Goal: Transaction & Acquisition: Download file/media

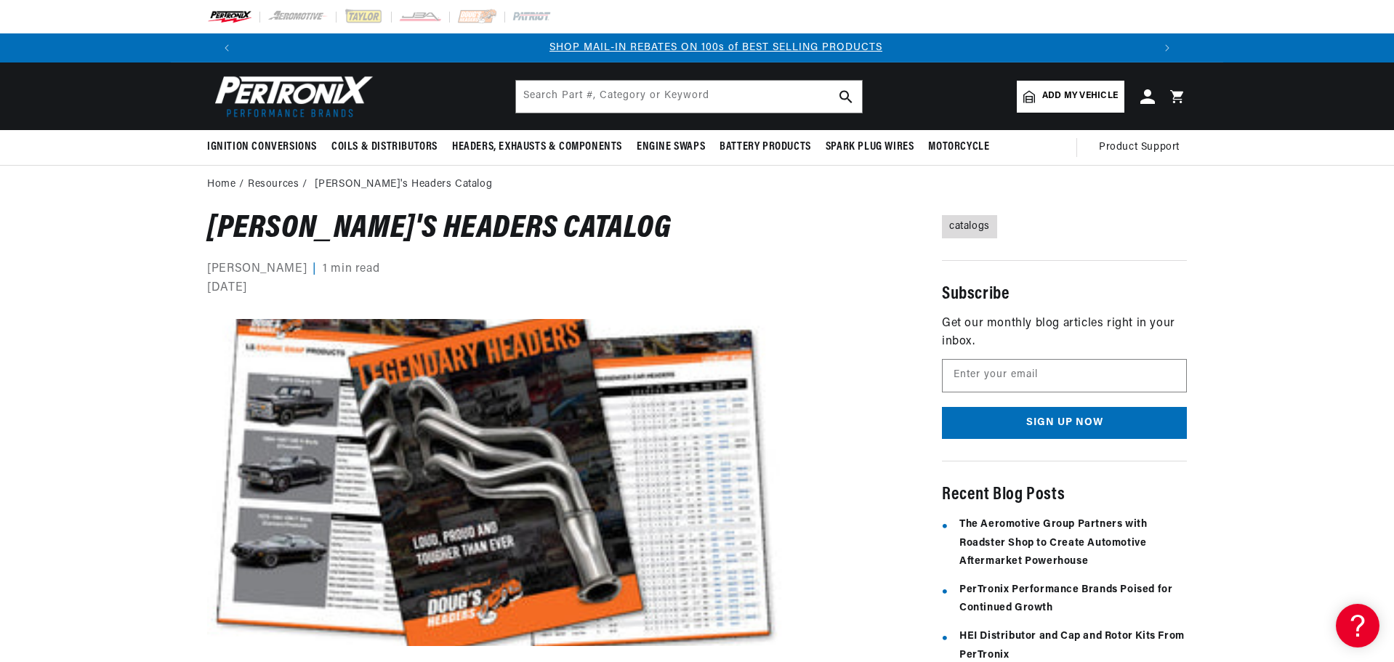
scroll to position [0, 908]
click at [592, 445] on img at bounding box center [497, 482] width 581 height 327
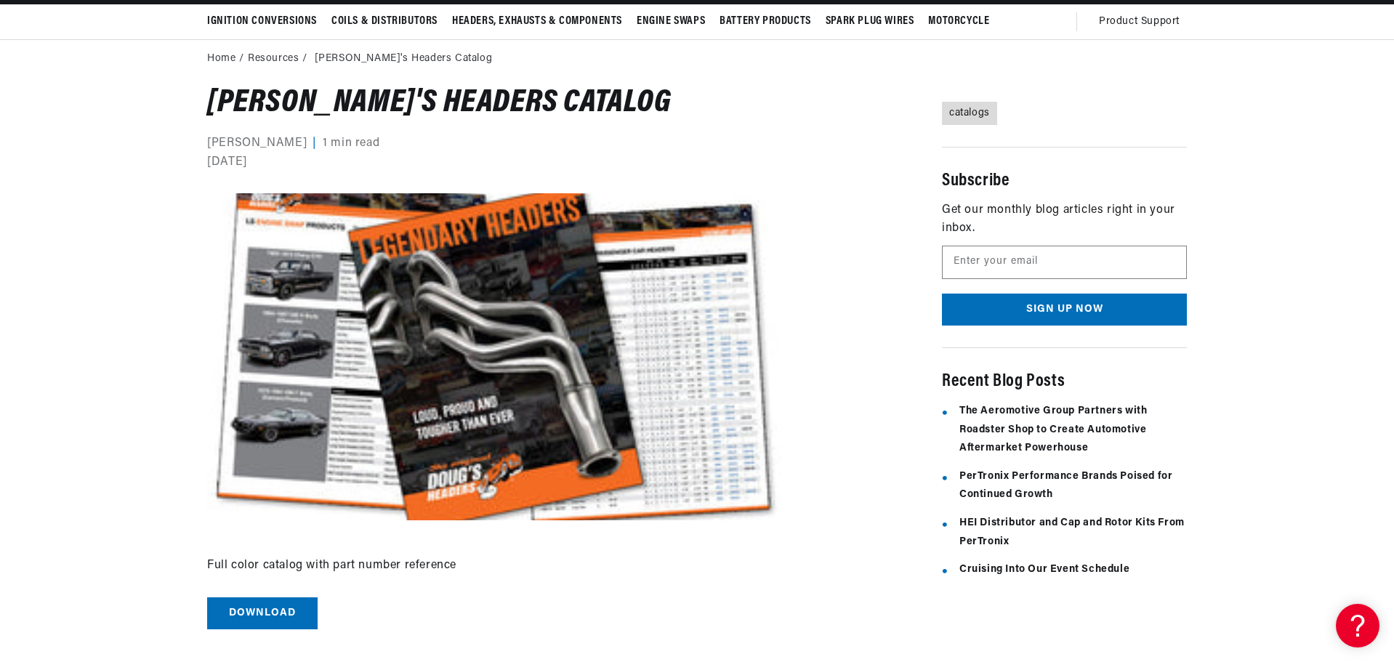
scroll to position [145, 0]
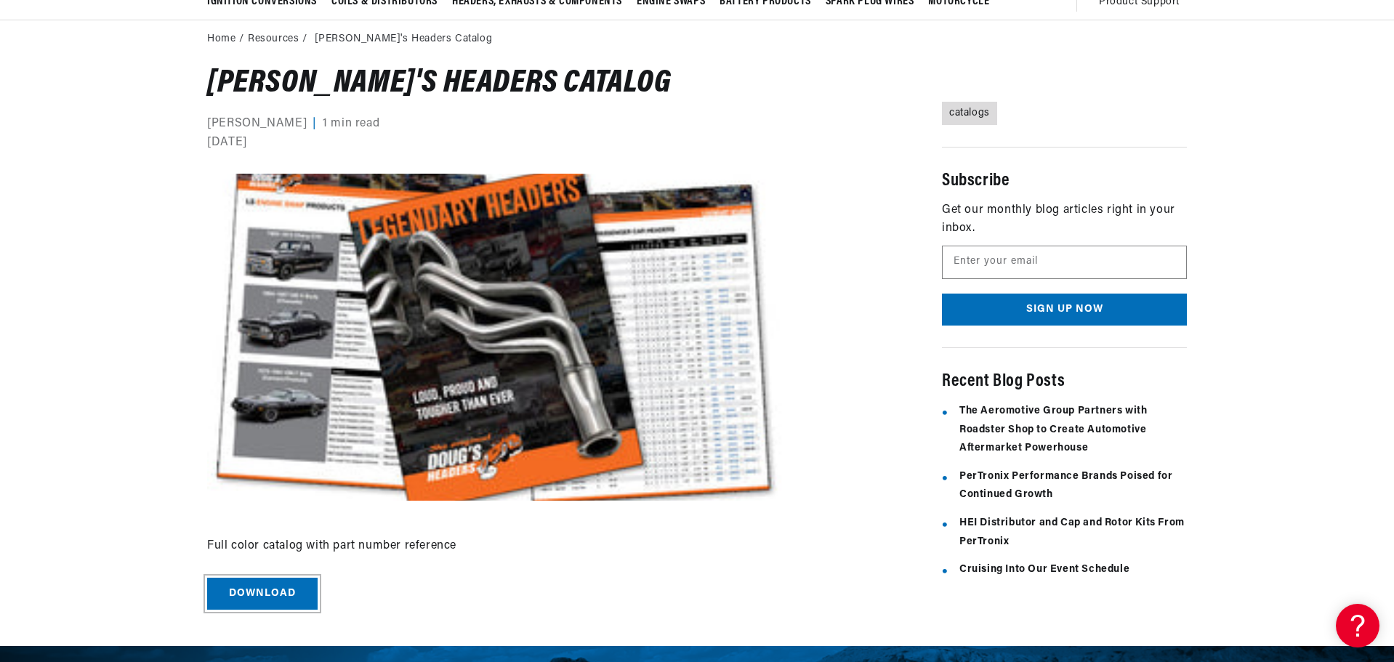
click at [295, 588] on link "Download" at bounding box center [262, 594] width 110 height 33
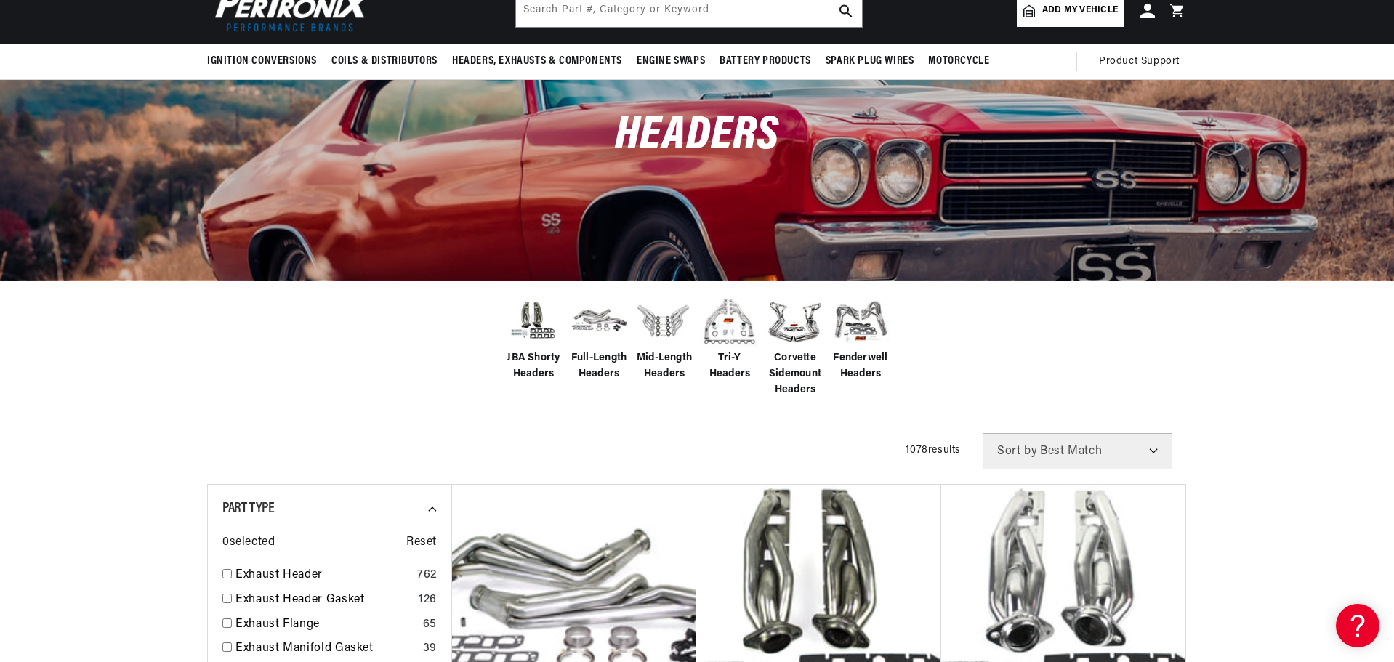
scroll to position [145, 0]
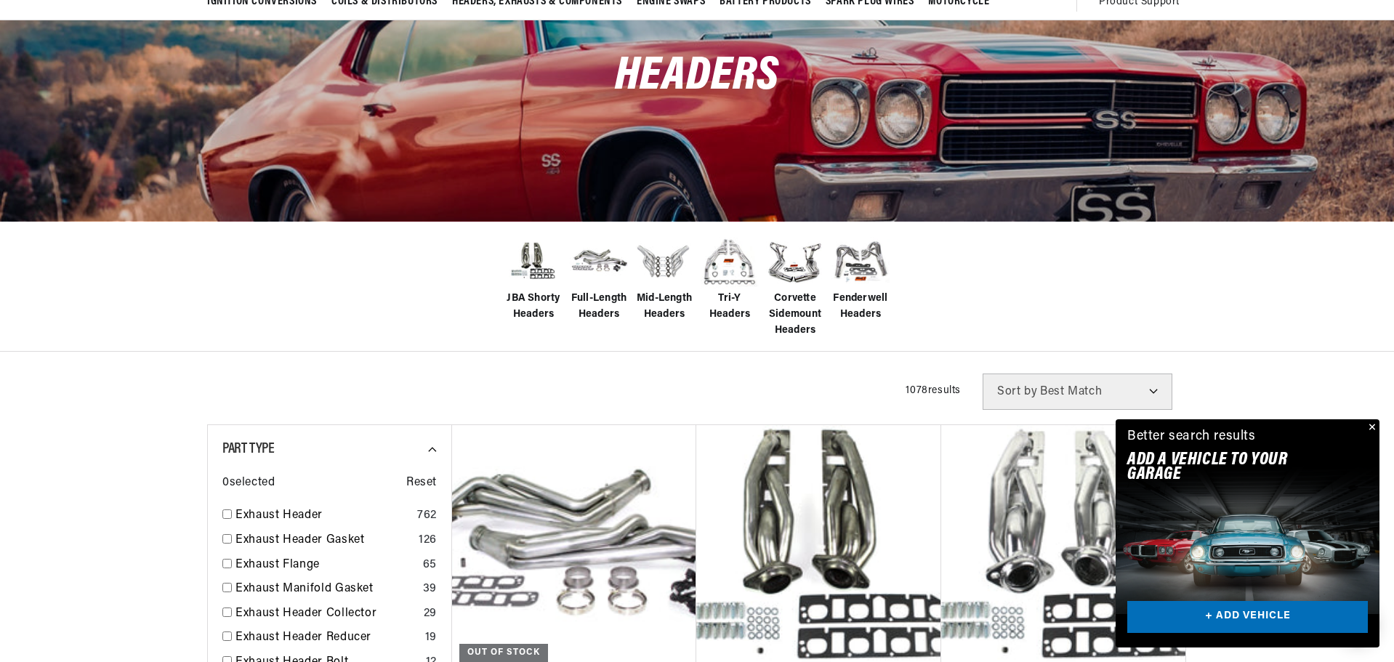
click at [864, 296] on span "Fenderwell Headers" at bounding box center [860, 307] width 58 height 33
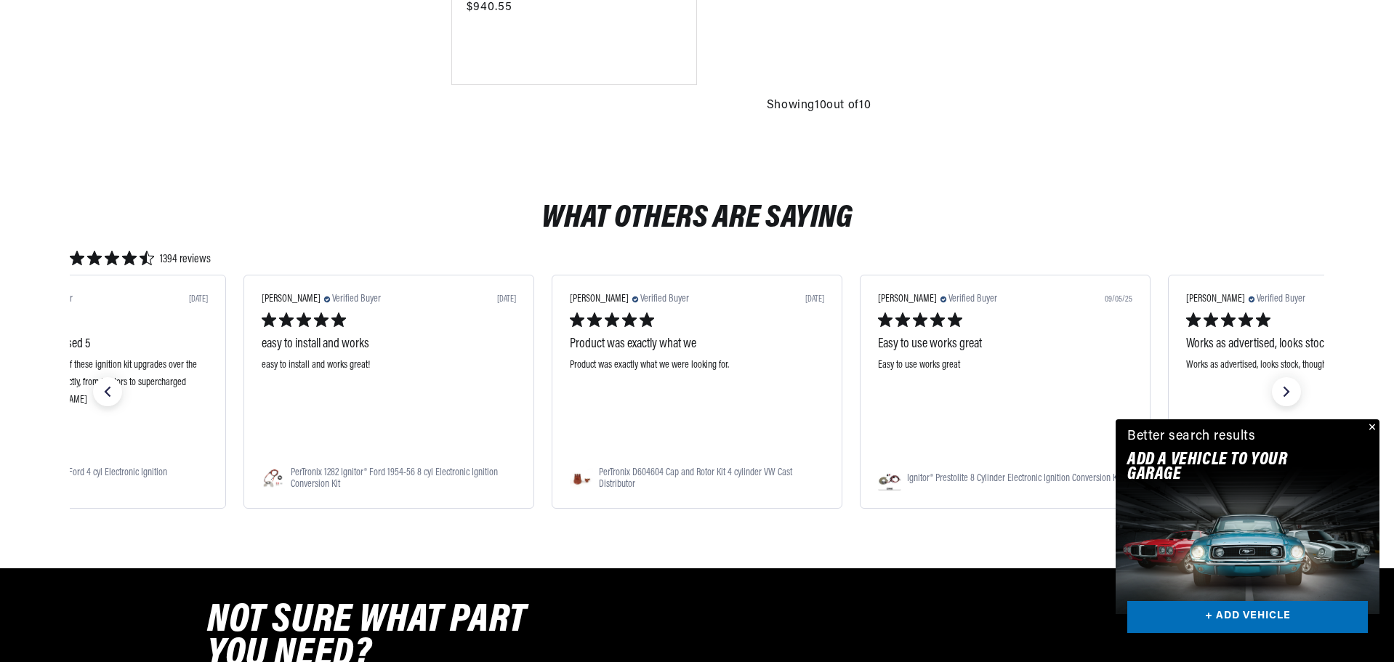
scroll to position [0, 908]
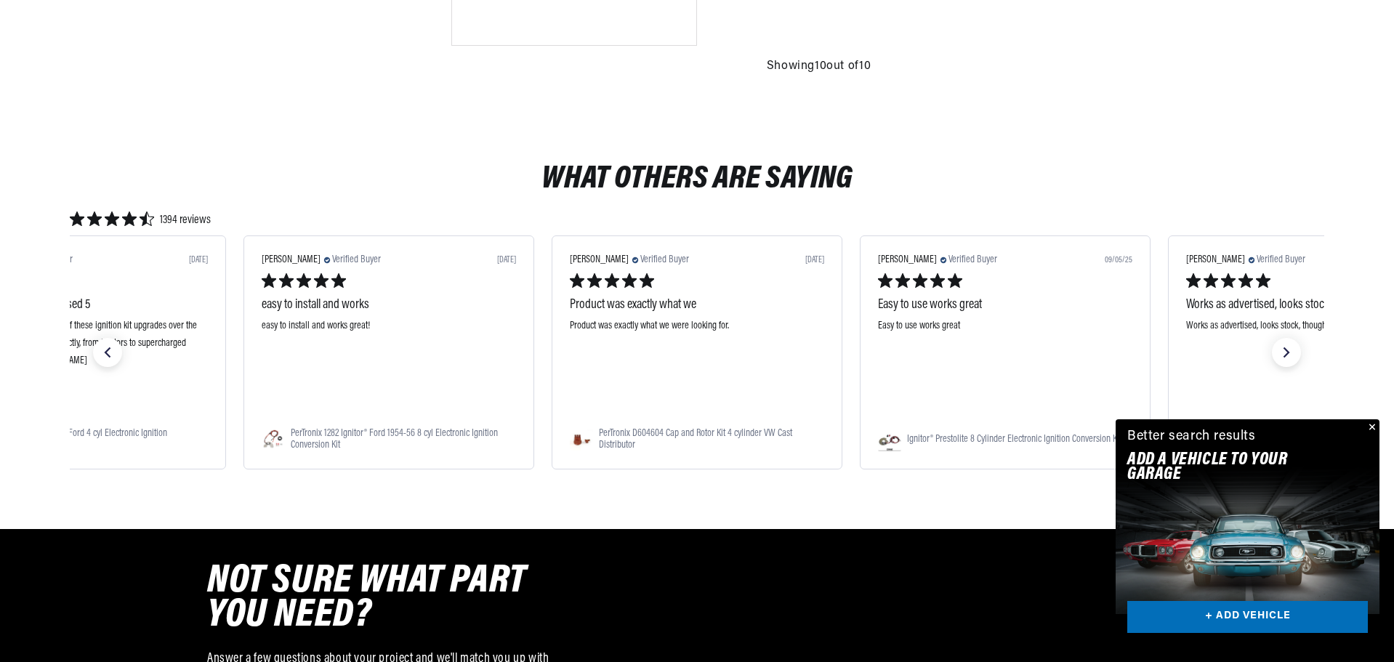
click at [1375, 425] on button "Close" at bounding box center [1370, 427] width 17 height 17
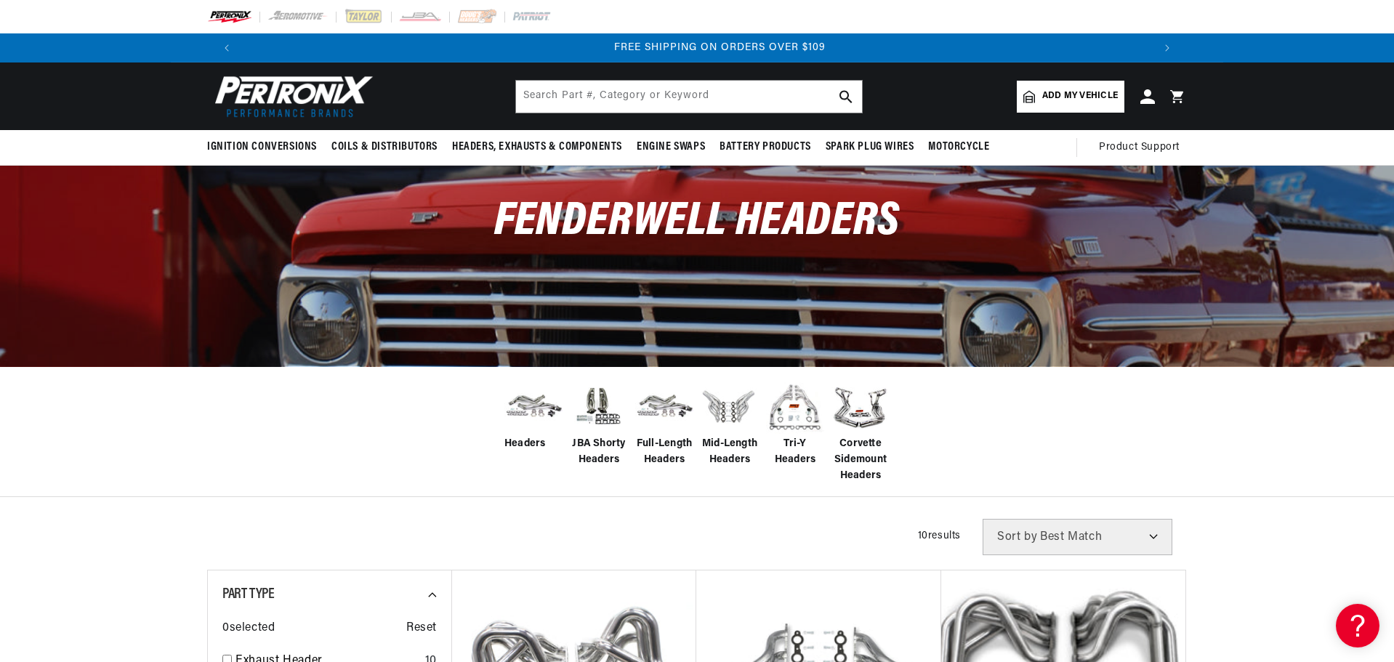
scroll to position [0, 1815]
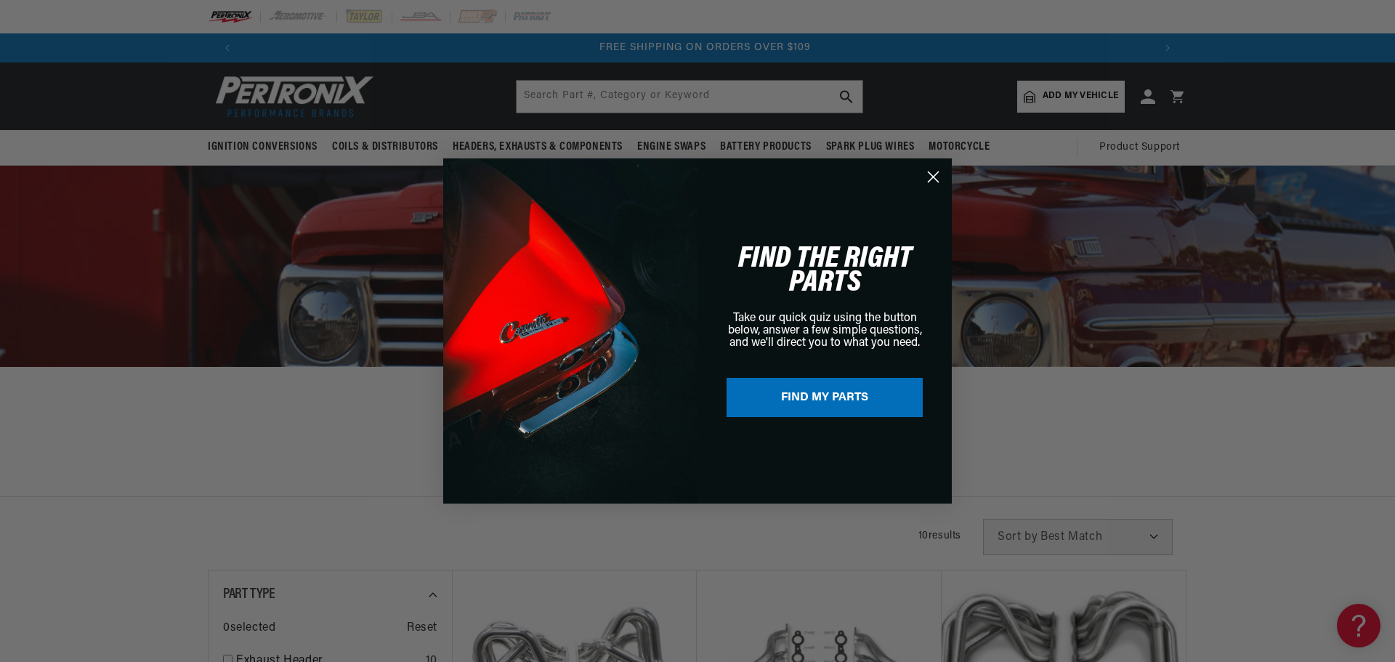
click at [935, 171] on circle "Close dialog" at bounding box center [933, 177] width 24 height 24
